Goal: Information Seeking & Learning: Learn about a topic

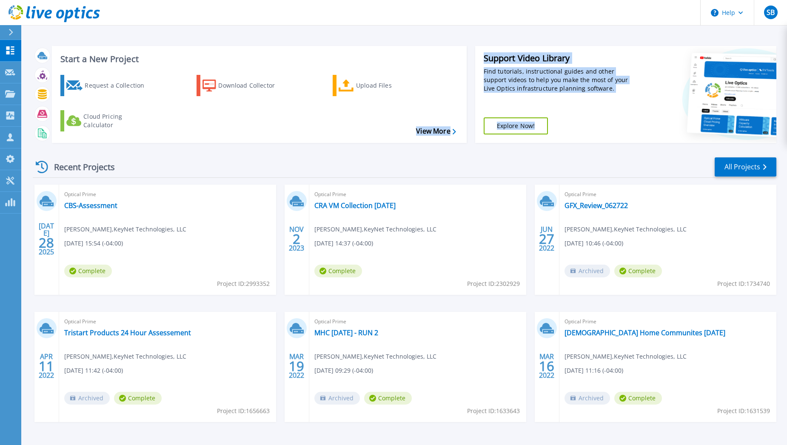
drag, startPoint x: 190, startPoint y: 148, endPoint x: 216, endPoint y: 249, distance: 104.5
click at [216, 249] on div "Start a New Project Request a Collection Download Collector Upload Files Cloud …" at bounding box center [405, 242] width 744 height 407
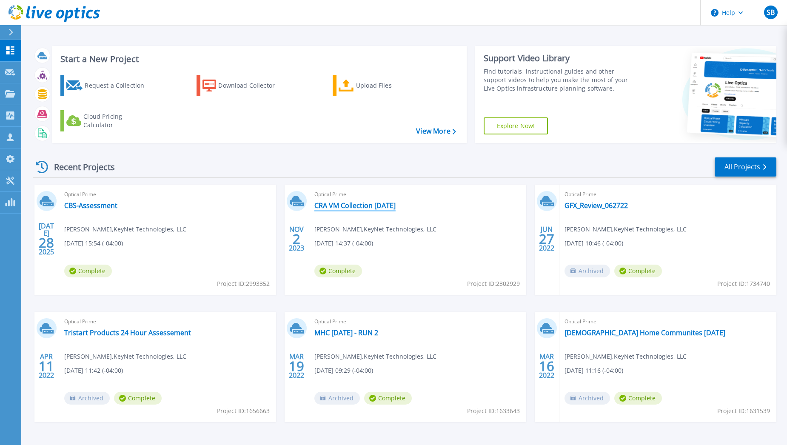
click at [354, 207] on link "CRA VM Collection 11-2-23" at bounding box center [354, 205] width 81 height 9
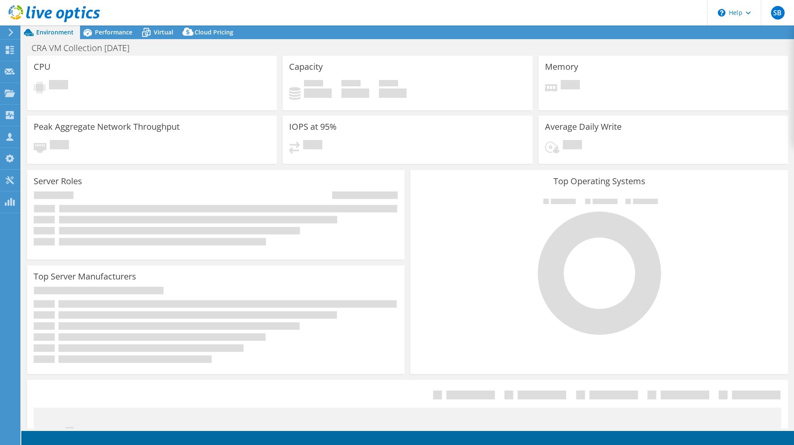
select select "USEast"
select select "USD"
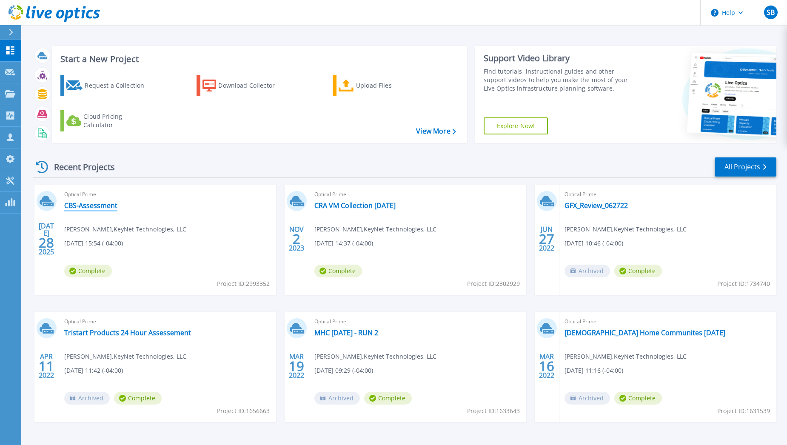
click at [91, 204] on link "CBS-Assessment" at bounding box center [90, 205] width 53 height 9
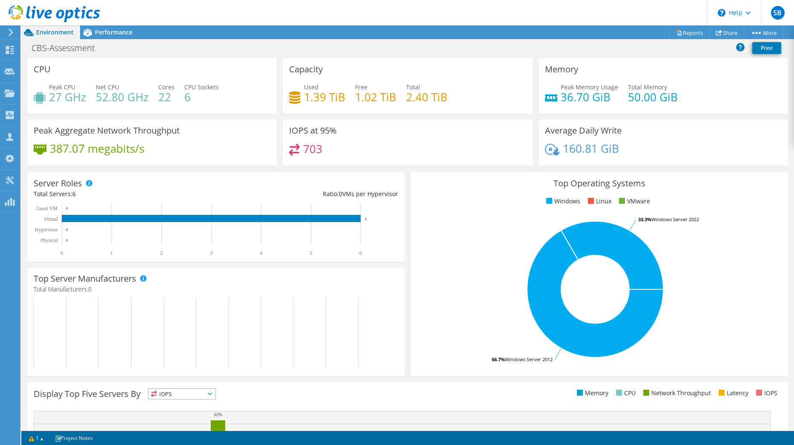
scroll to position [152, 0]
click at [415, 395] on ul "Memory CPU Network Throughput Latency IOPS" at bounding box center [594, 393] width 374 height 10
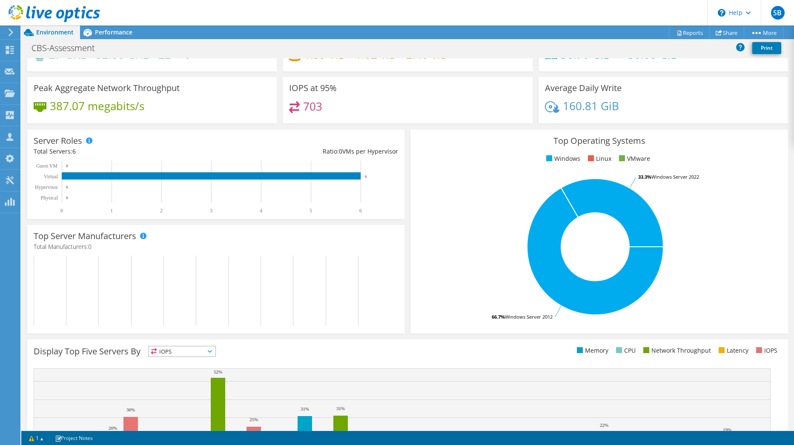
scroll to position [109, 0]
drag, startPoint x: 396, startPoint y: 148, endPoint x: 318, endPoint y: 150, distance: 77.9
click at [318, 150] on div "Server Roles Physical Servers represent bare metal servers that were targets of…" at bounding box center [215, 174] width 377 height 89
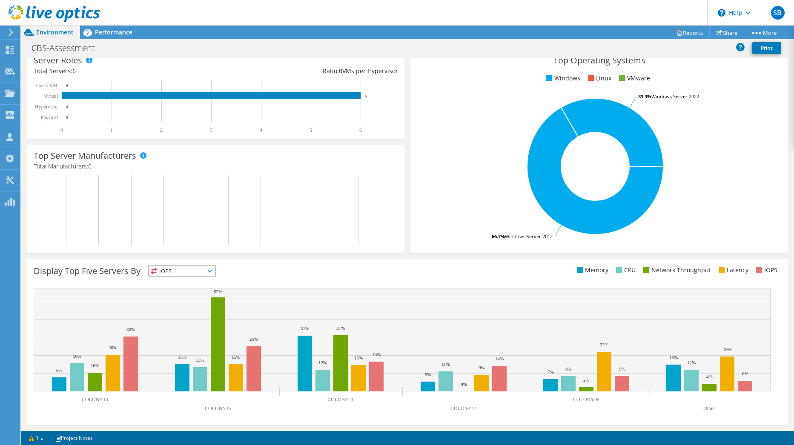
scroll to position [0, 0]
click at [491, 147] on rect at bounding box center [595, 166] width 357 height 149
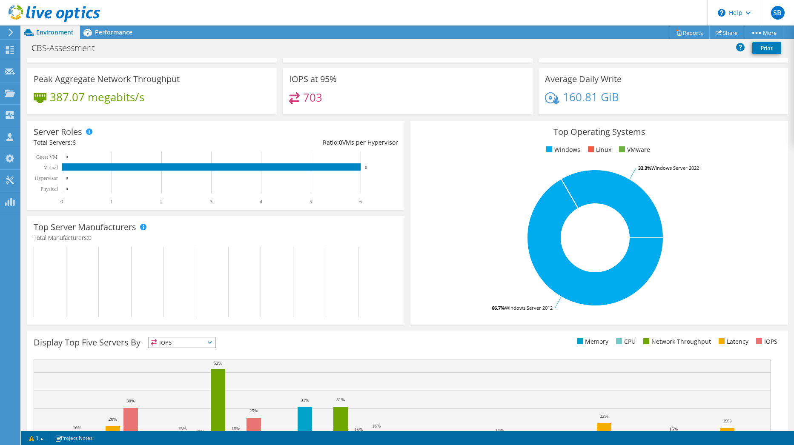
scroll to position [38, 0]
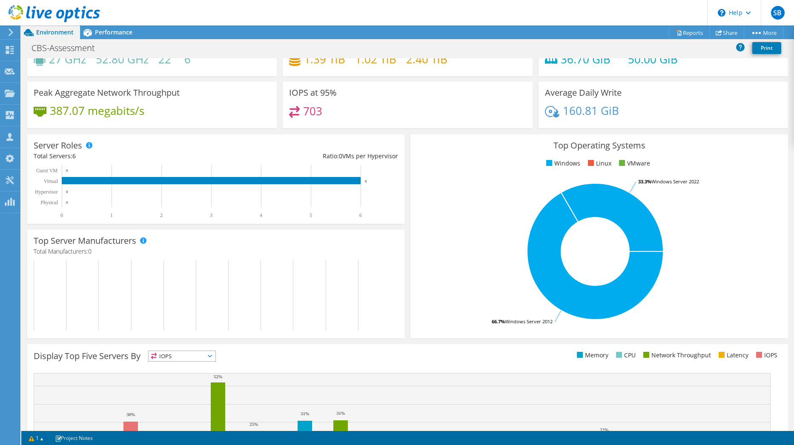
click at [340, 357] on div "Display Top Five Servers By IOPS IOPS" at bounding box center [221, 358] width 374 height 14
click at [339, 355] on div "Display Top Five Servers By IOPS IOPS" at bounding box center [221, 358] width 374 height 14
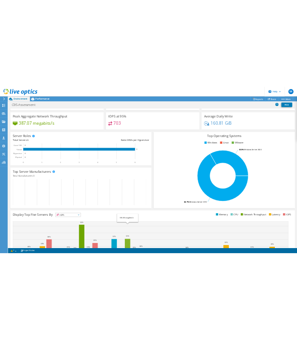
scroll to position [123, 0]
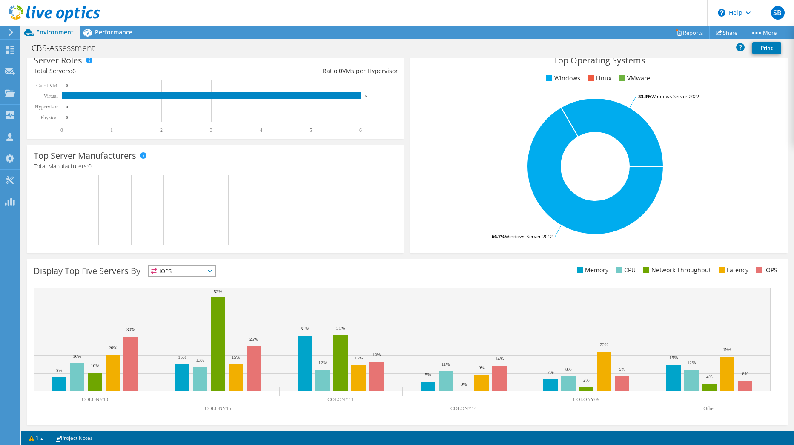
click at [432, 275] on div "Display Top Five Servers By IOPS IOPS CPU" at bounding box center [408, 273] width 748 height 14
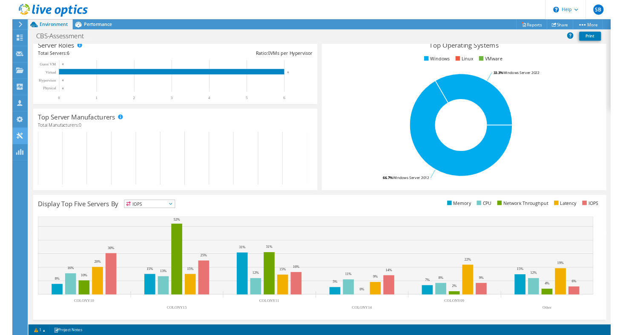
scroll to position [0, 0]
